Goal: Transaction & Acquisition: Purchase product/service

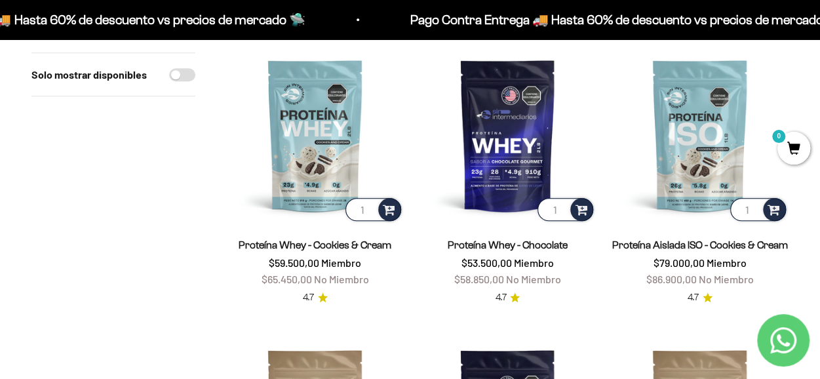
scroll to position [459, 0]
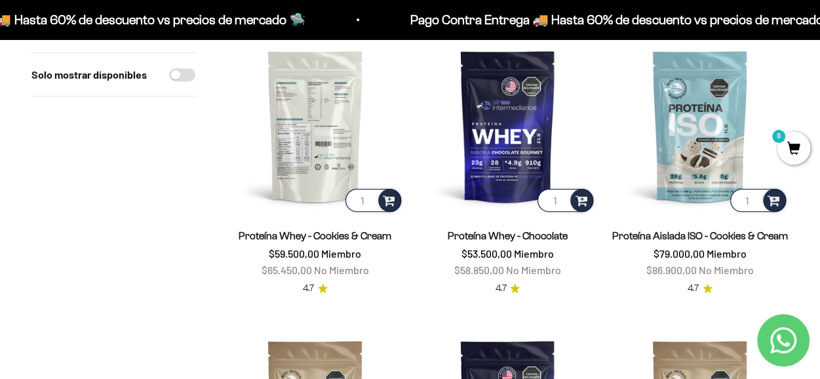
click at [326, 158] on img at bounding box center [315, 125] width 177 height 177
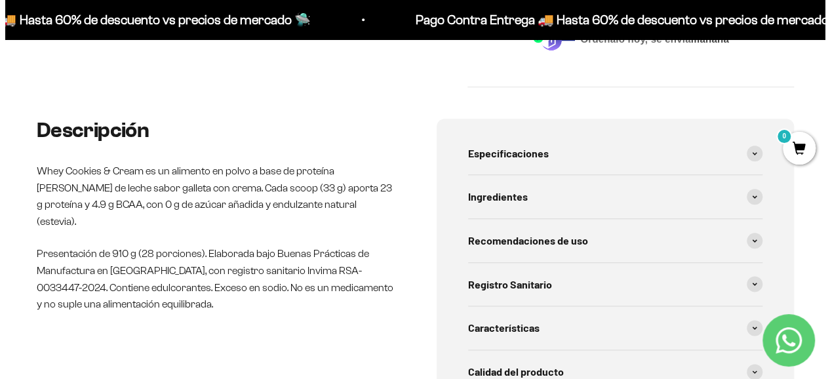
scroll to position [328, 0]
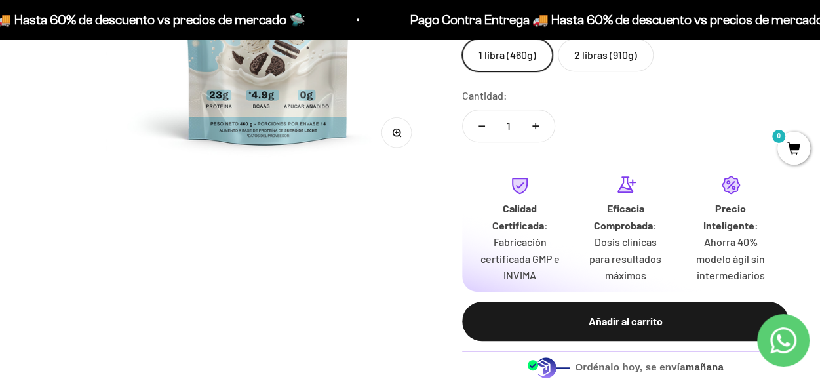
drag, startPoint x: 631, startPoint y: 321, endPoint x: 379, endPoint y: 151, distance: 304.6
click at [631, 321] on div "Añadir al carrito" at bounding box center [625, 321] width 274 height 17
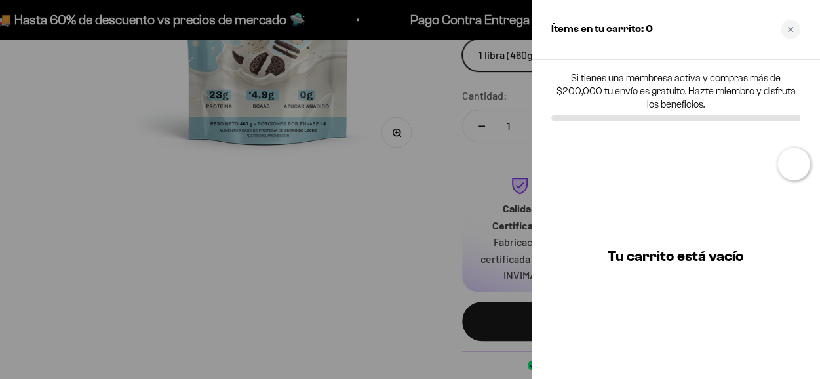
scroll to position [0, 1017]
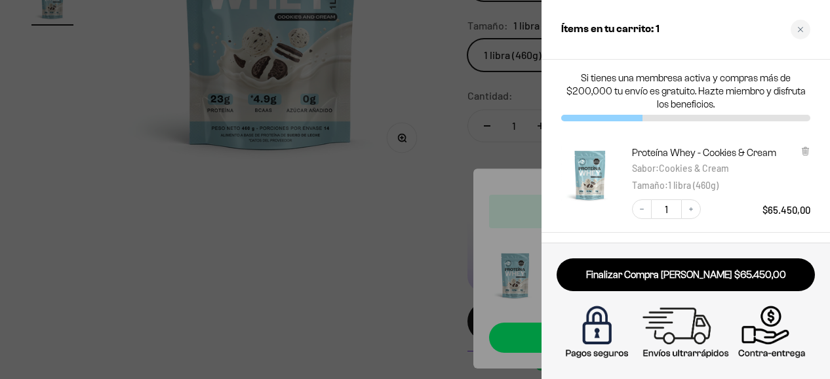
click at [402, 180] on div at bounding box center [415, 189] width 830 height 379
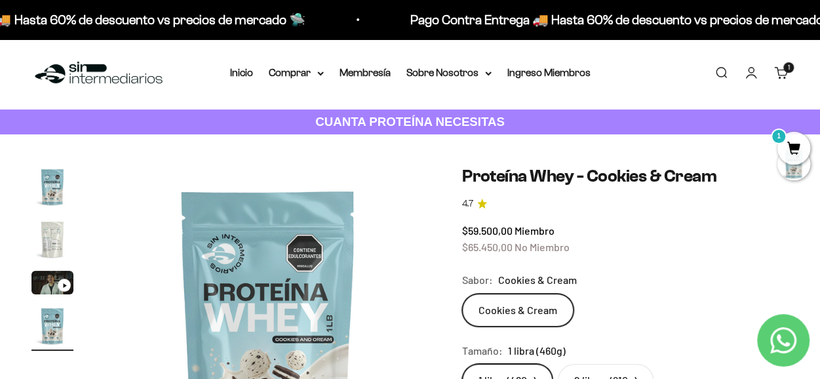
scroll to position [0, 0]
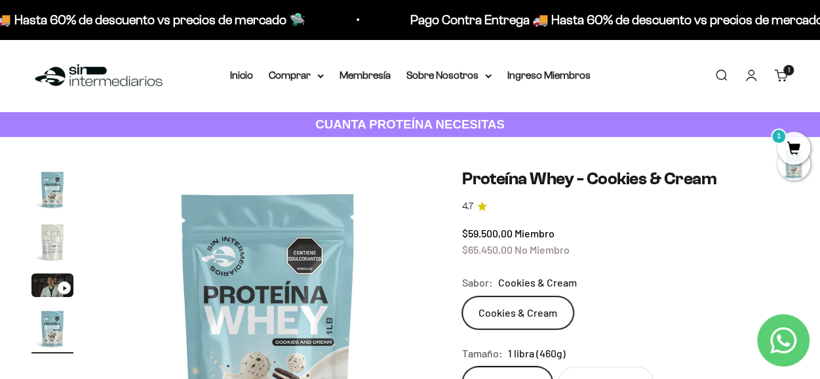
click at [756, 74] on link "Iniciar sesión" at bounding box center [751, 75] width 14 height 14
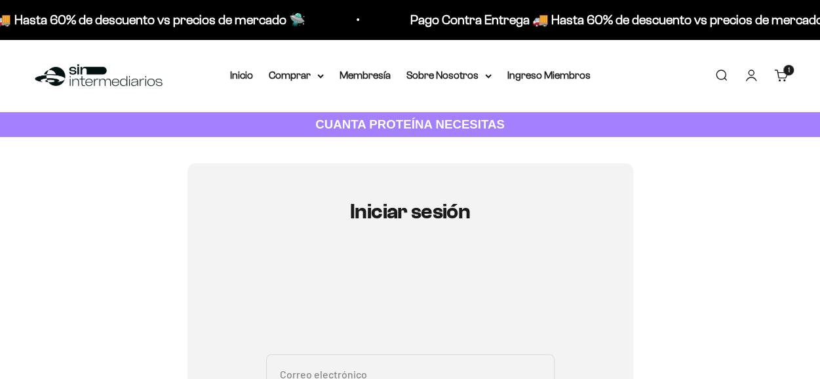
scroll to position [197, 0]
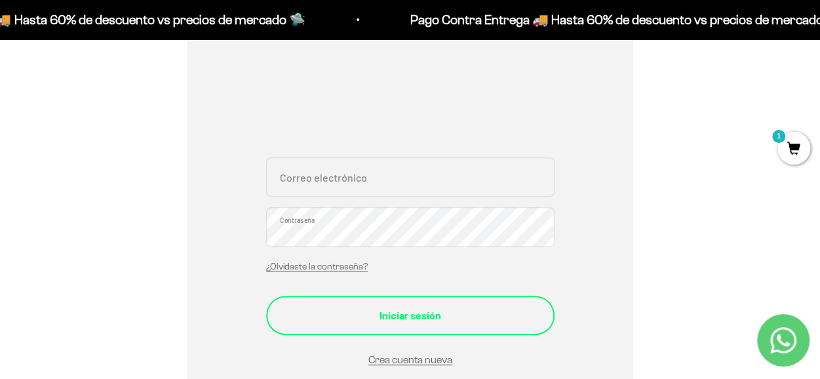
type input "lvrg0810@gmail.com"
click at [423, 304] on button "Iniciar sesión" at bounding box center [410, 315] width 288 height 39
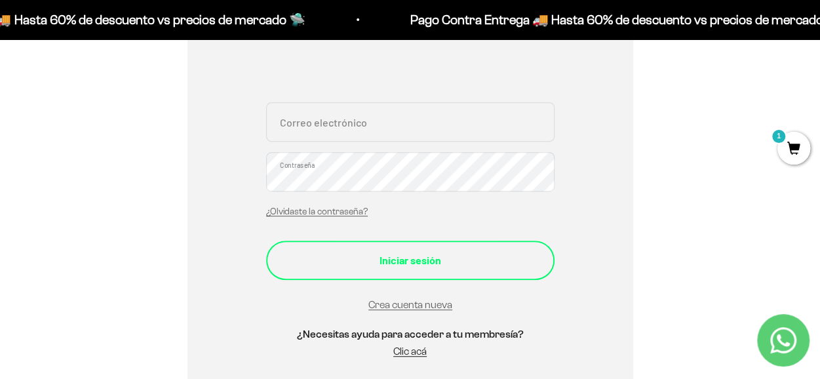
scroll to position [262, 0]
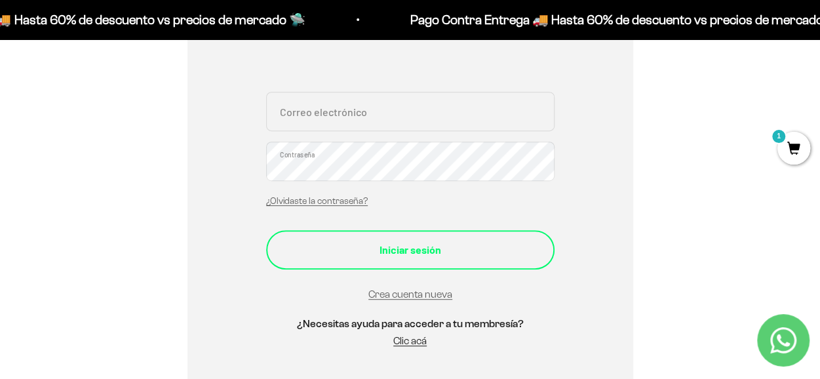
type input "lvrg0810@gmail.com"
click at [438, 246] on div "Iniciar sesión" at bounding box center [410, 249] width 236 height 17
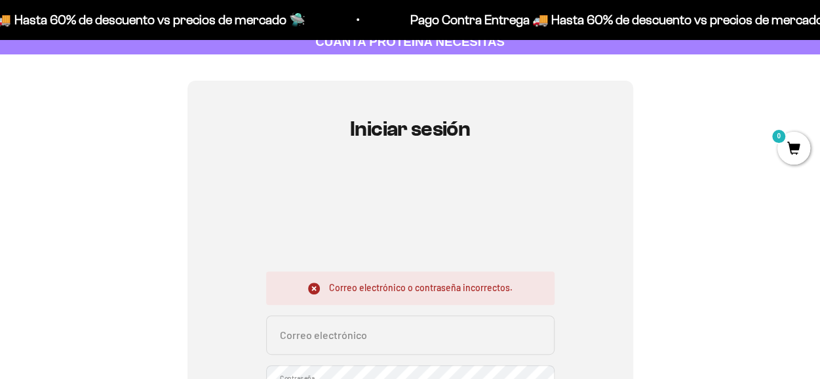
scroll to position [131, 0]
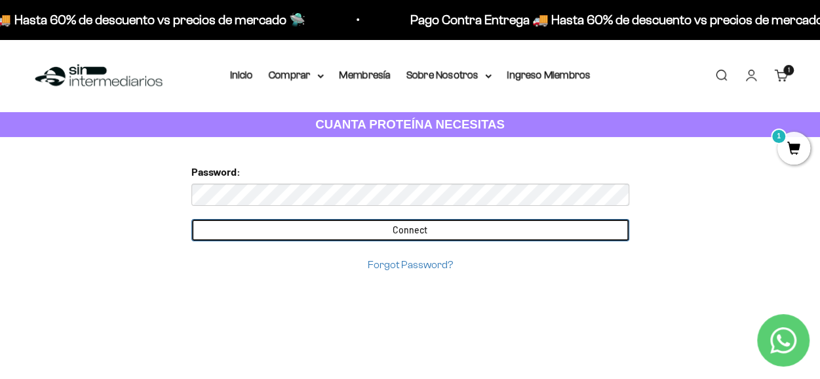
click at [443, 229] on input "Connect" at bounding box center [410, 230] width 438 height 22
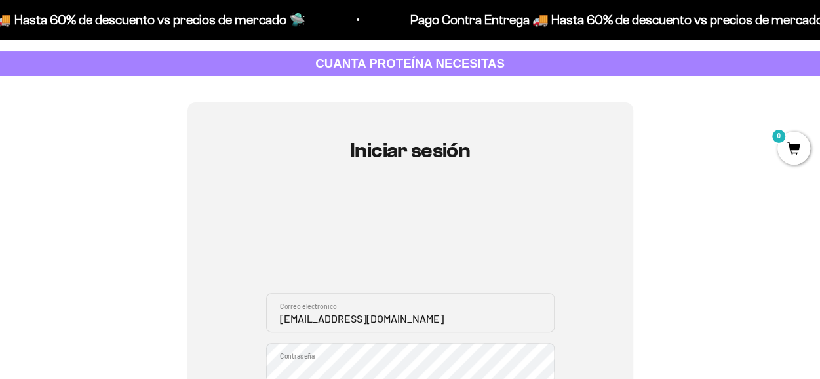
scroll to position [66, 0]
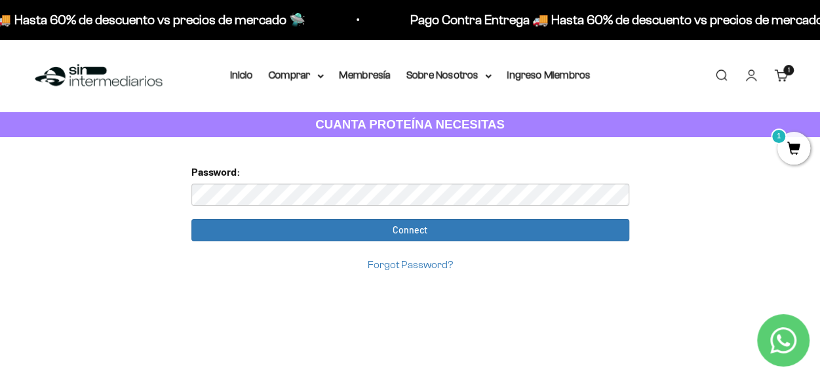
click at [191, 219] on input "Connect" at bounding box center [410, 230] width 438 height 22
click at [565, 212] on form "Password: Connect Forgot Password?" at bounding box center [410, 217] width 438 height 109
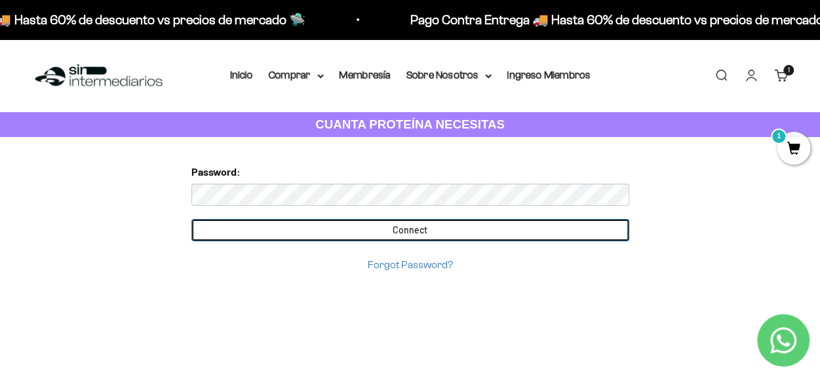
click at [572, 229] on input "Connect" at bounding box center [410, 230] width 438 height 22
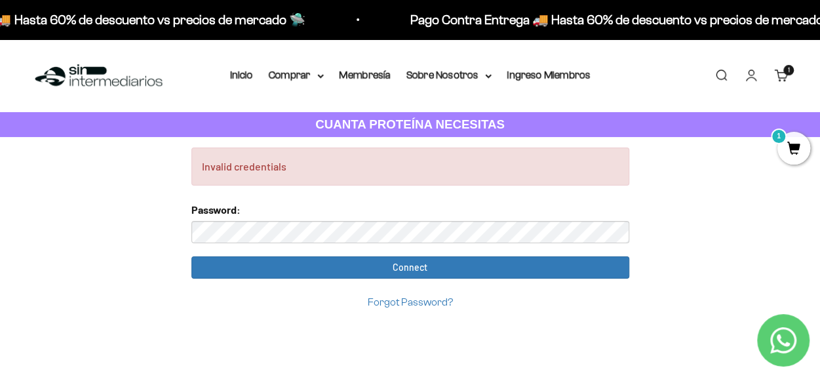
click at [417, 300] on link "Forgot Password?" at bounding box center [410, 301] width 85 height 11
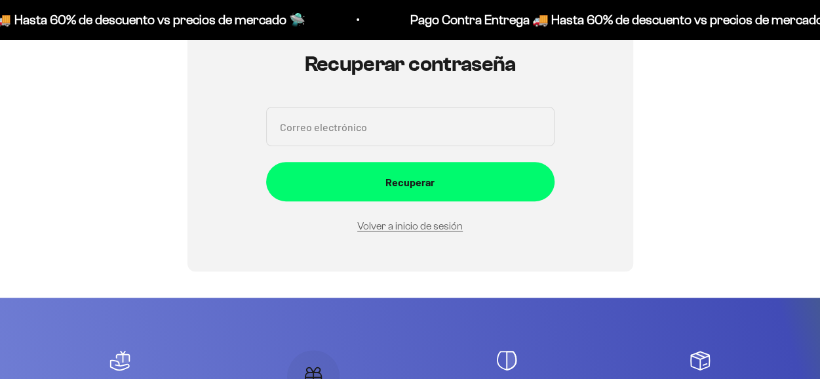
scroll to position [148, 0]
drag, startPoint x: 384, startPoint y: 141, endPoint x: 387, endPoint y: 135, distance: 7.1
click at [384, 141] on input "Correo electrónico" at bounding box center [410, 126] width 288 height 39
type input "lvrg0810@gmail.com"
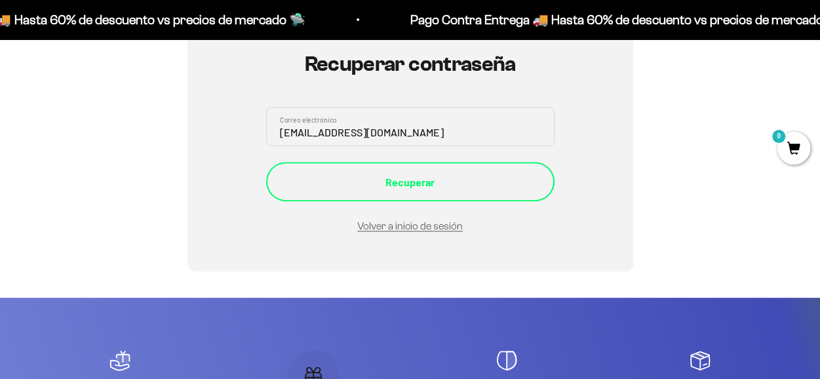
click at [387, 170] on button "Recuperar" at bounding box center [410, 181] width 288 height 39
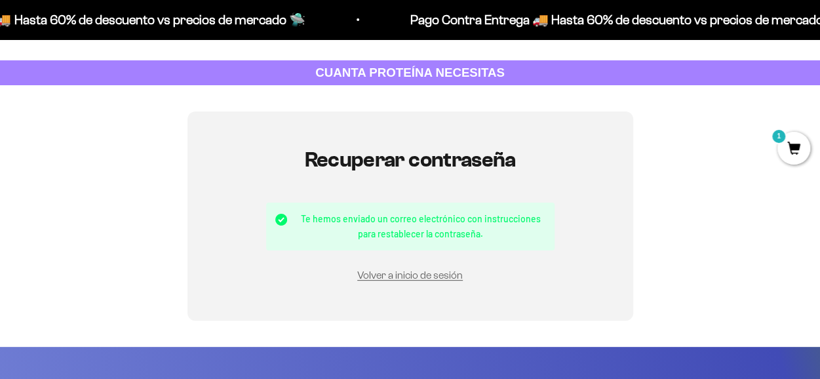
scroll to position [131, 0]
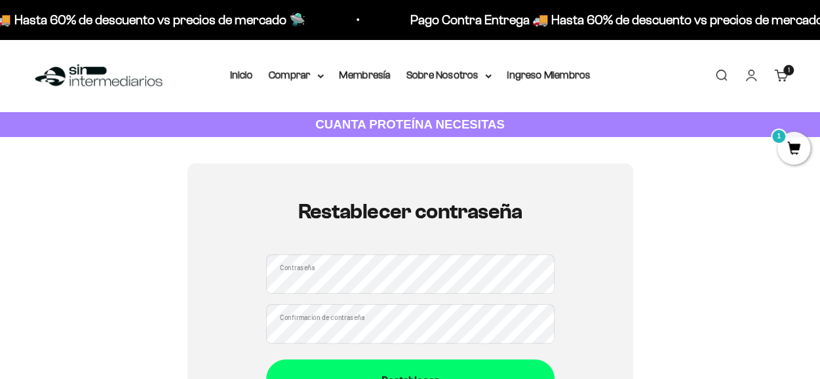
click at [645, 212] on div "Restablecer contraseña Contraseña Confirmación de contraseña Restablecer" at bounding box center [409, 299] width 757 height 272
click at [266, 359] on button "Restablecer" at bounding box center [410, 378] width 288 height 39
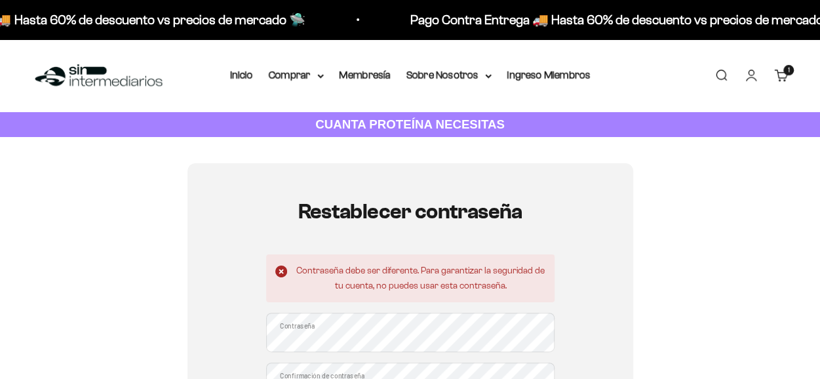
scroll to position [66, 0]
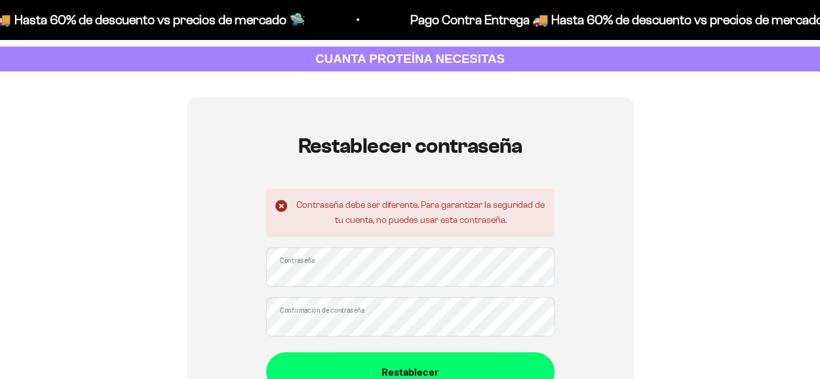
click at [425, 293] on div "Contraseña debe ser diferente. Para garantizar la seguridad de tu cuenta, no pu…" at bounding box center [410, 263] width 288 height 148
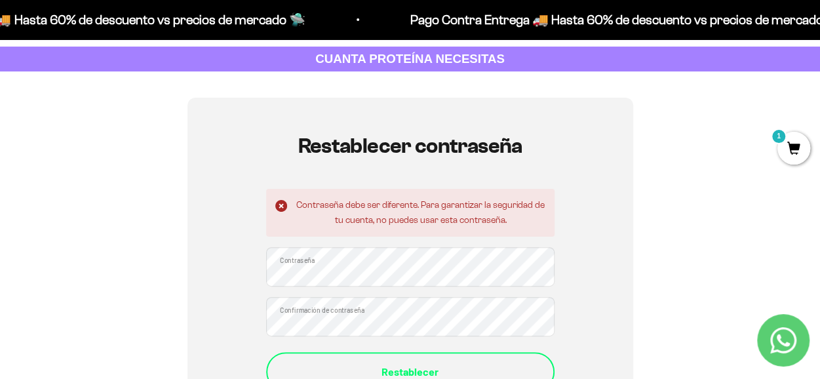
click at [419, 357] on button "Restablecer" at bounding box center [410, 371] width 288 height 39
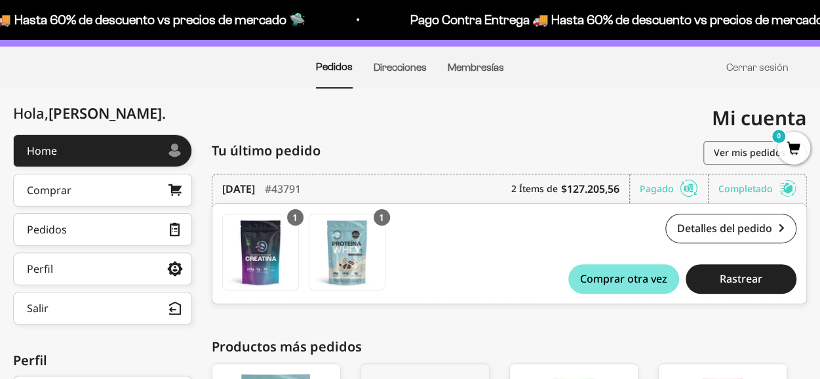
scroll to position [131, 0]
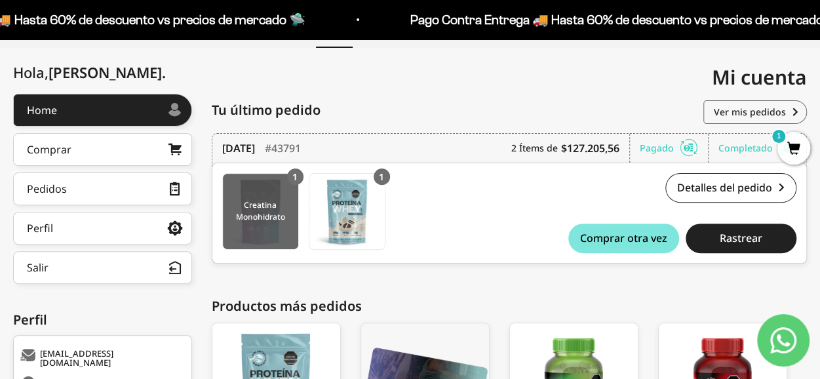
click at [267, 218] on img at bounding box center [260, 211] width 75 height 75
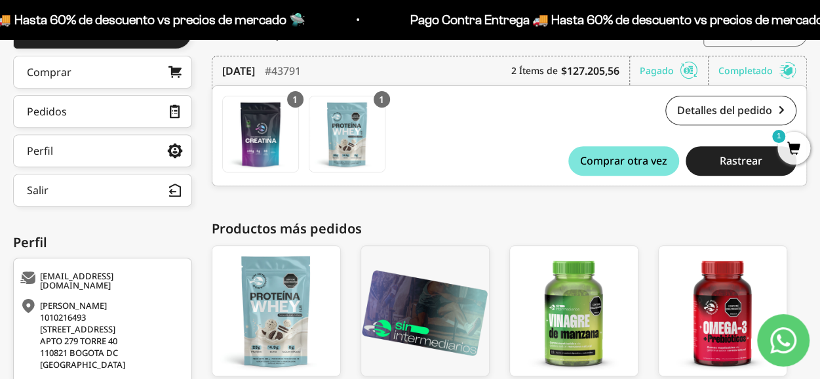
scroll to position [309, 0]
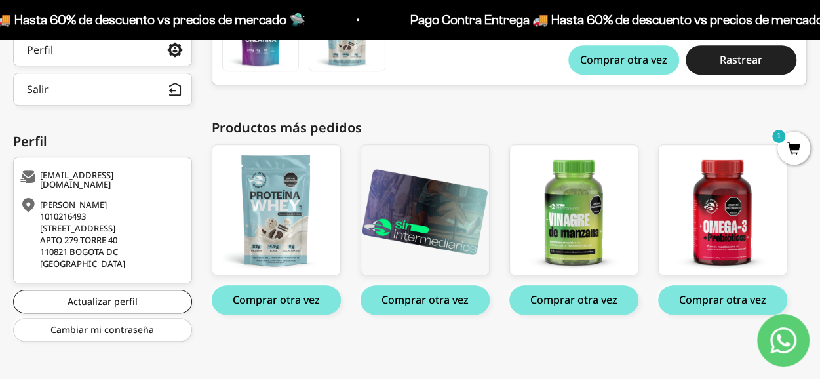
click at [582, 338] on div "LEIDY ROJAS 1010216493 CALLE 6B 79C 81 APTO 279 TORRE 40 110821 BOGOTA DC Colom…" at bounding box center [509, 133] width 595 height 437
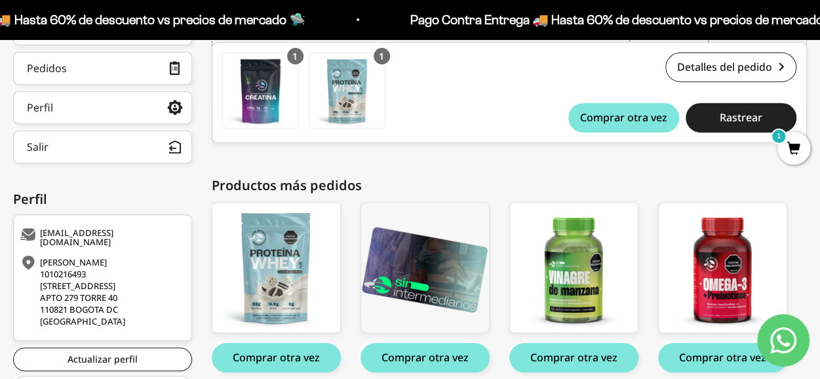
scroll to position [131, 0]
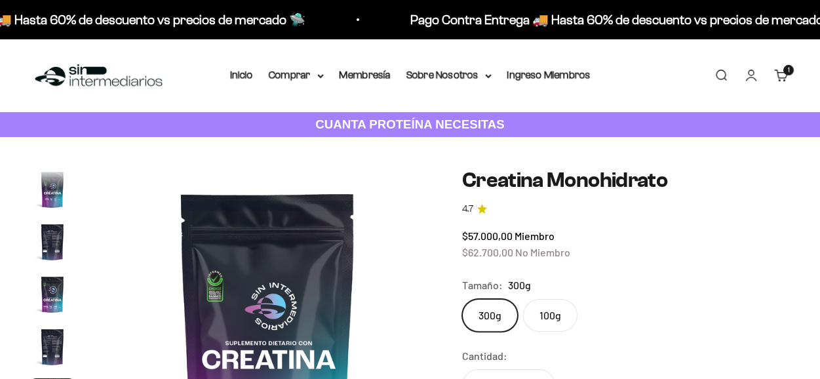
click at [551, 299] on label "100g" at bounding box center [550, 315] width 54 height 33
click at [462, 298] on input "100g" at bounding box center [462, 298] width 1 height 1
radio input "true"
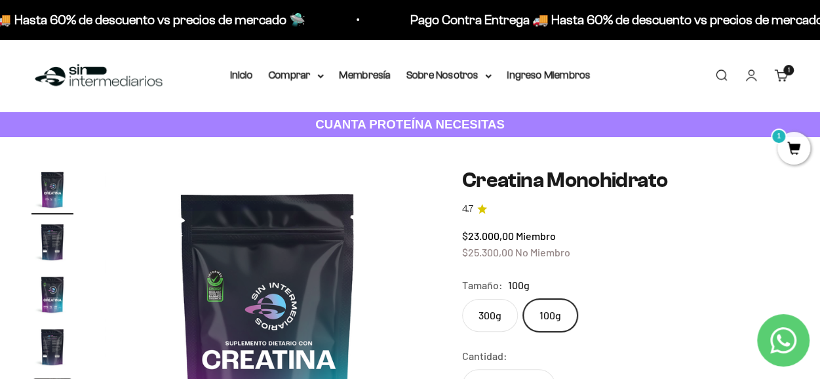
drag, startPoint x: 792, startPoint y: 157, endPoint x: 786, endPoint y: 163, distance: 8.8
click at [792, 157] on span "1" at bounding box center [794, 148] width 33 height 33
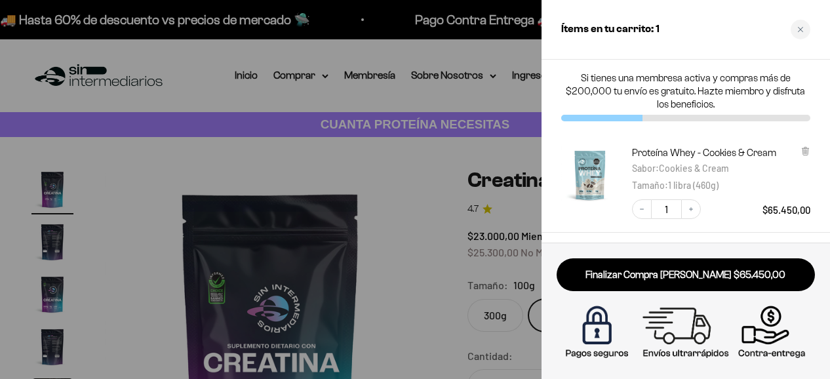
click at [441, 167] on div at bounding box center [415, 189] width 830 height 379
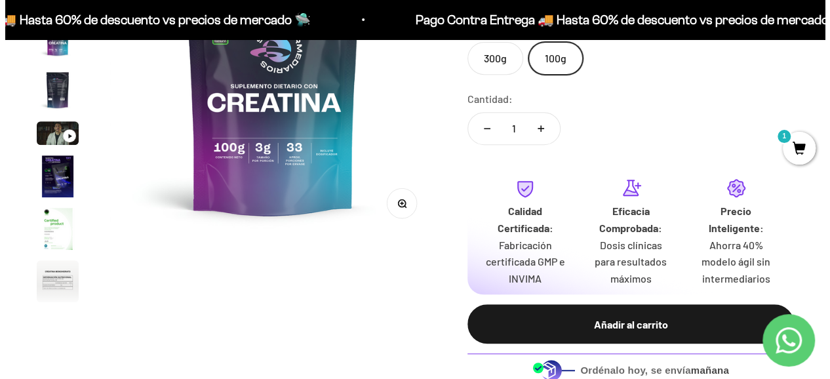
scroll to position [262, 0]
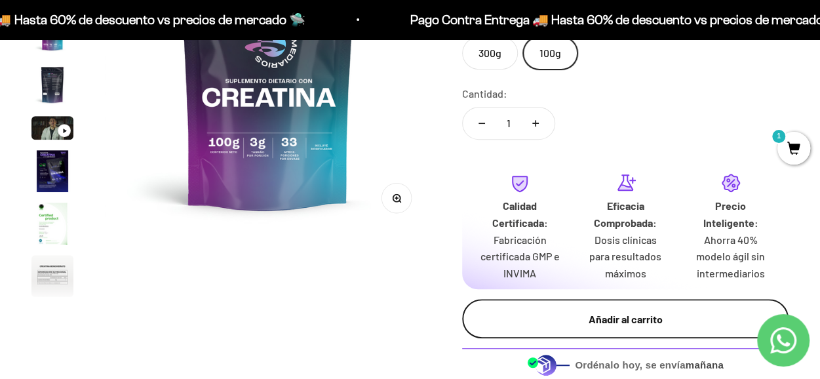
click at [608, 328] on button "Añadir al carrito" at bounding box center [625, 318] width 326 height 39
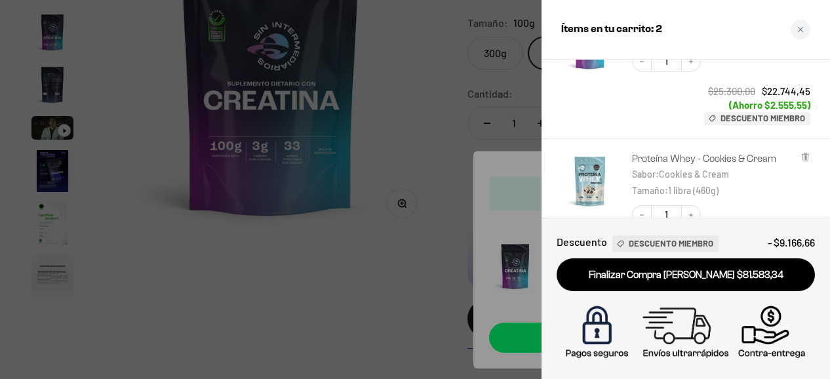
scroll to position [197, 0]
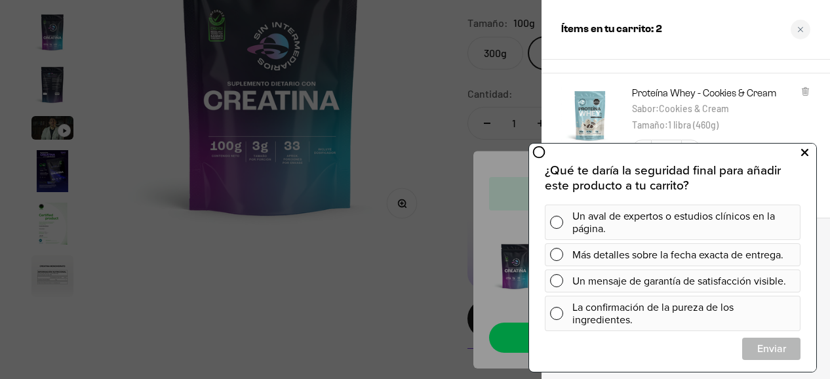
click at [810, 155] on button at bounding box center [805, 152] width 24 height 21
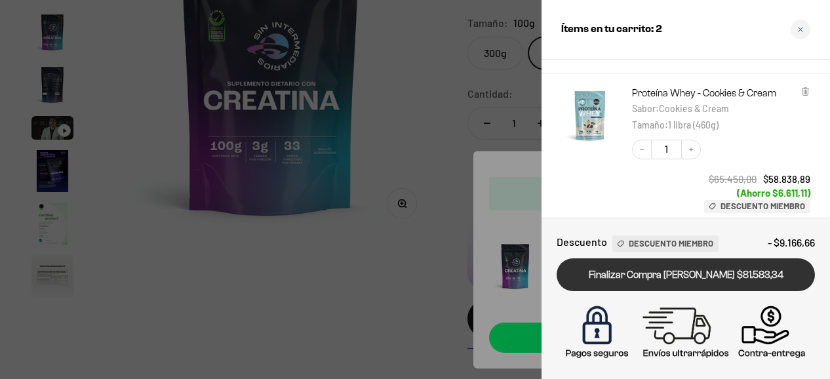
click at [713, 271] on link "Finalizar Compra Segura $81.583,34" at bounding box center [686, 274] width 258 height 33
